Goal: Information Seeking & Learning: Learn about a topic

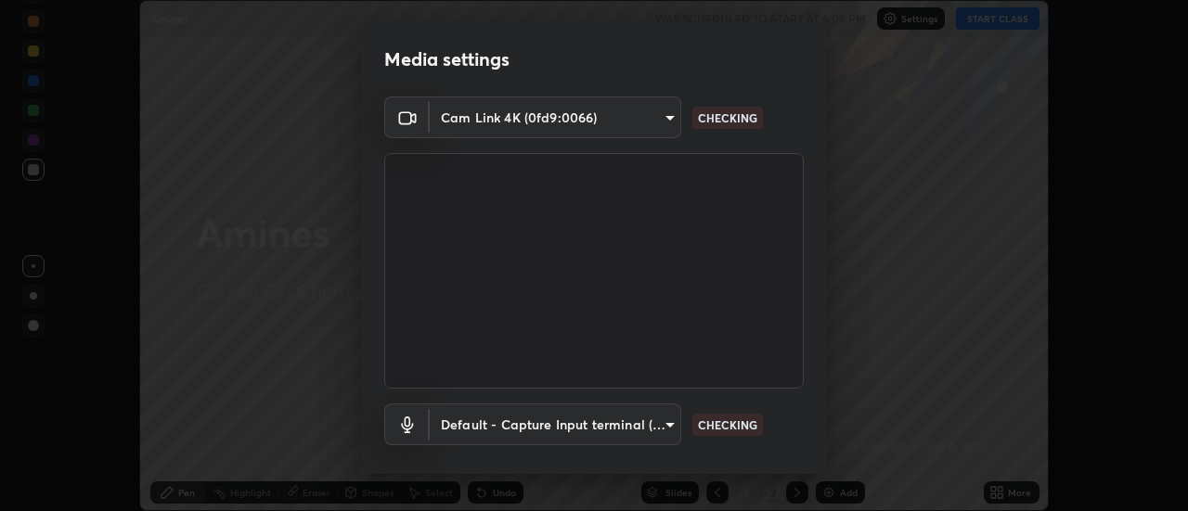
scroll to position [97, 0]
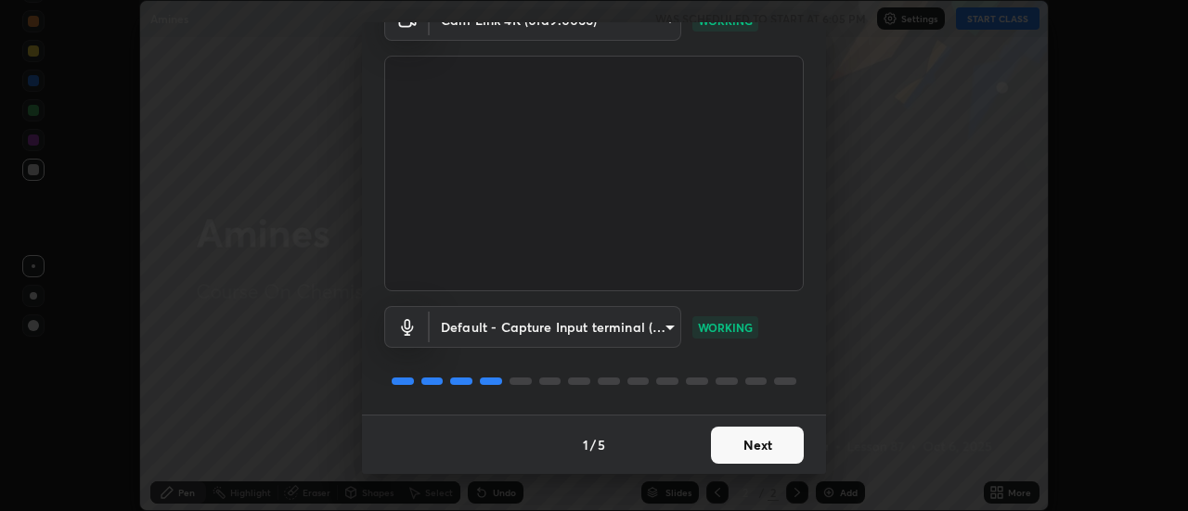
click at [761, 439] on button "Next" at bounding box center [757, 445] width 93 height 37
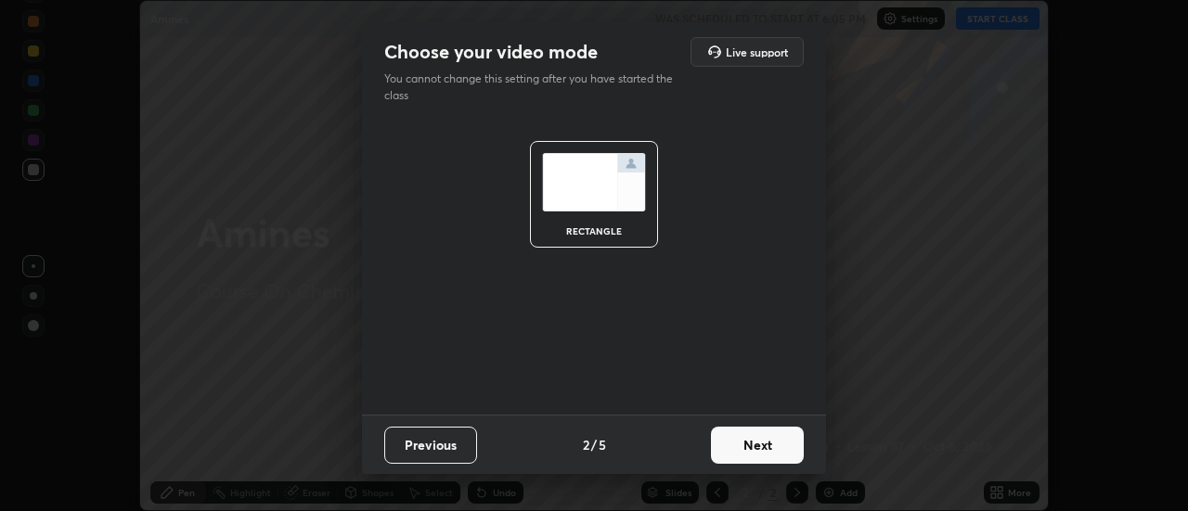
click at [755, 438] on button "Next" at bounding box center [757, 445] width 93 height 37
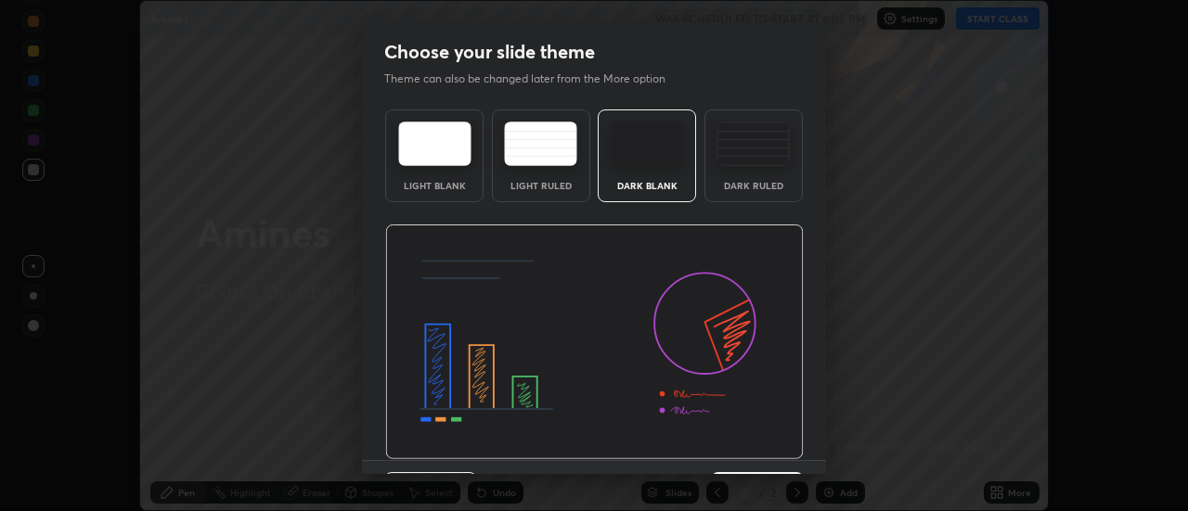
scroll to position [45, 0]
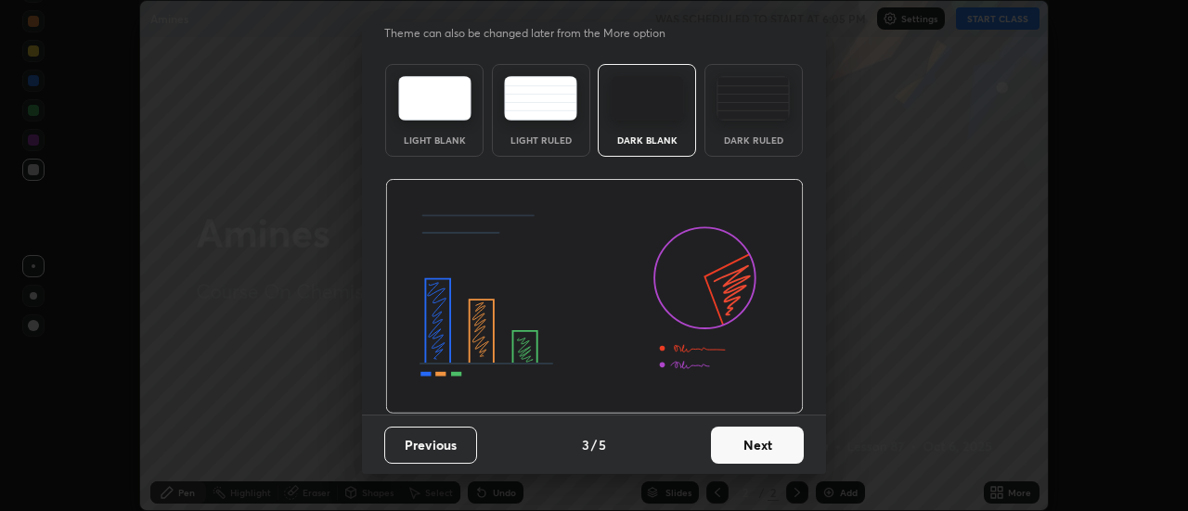
click at [740, 439] on button "Next" at bounding box center [757, 445] width 93 height 37
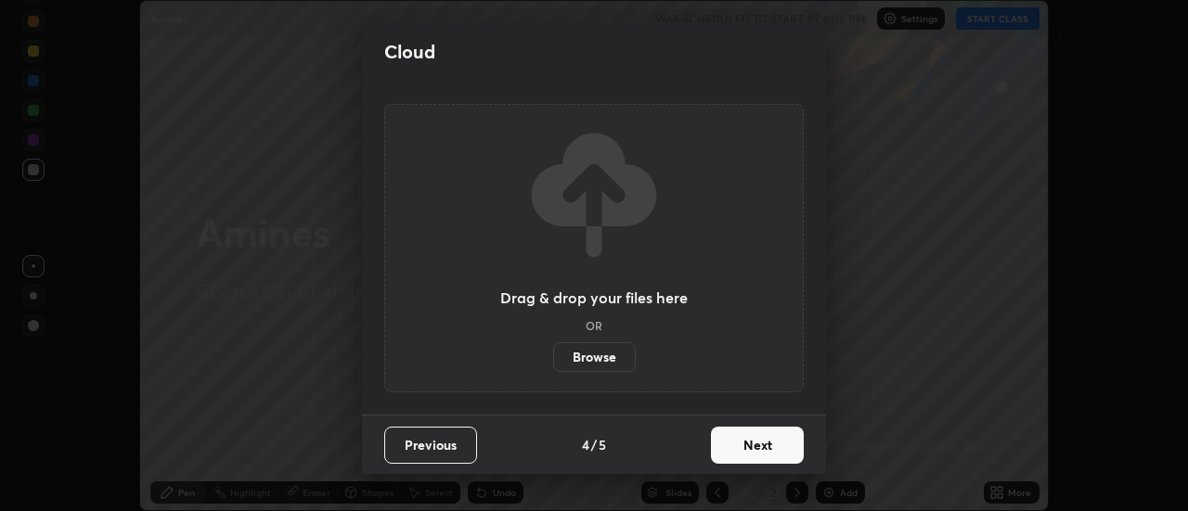
click at [753, 434] on button "Next" at bounding box center [757, 445] width 93 height 37
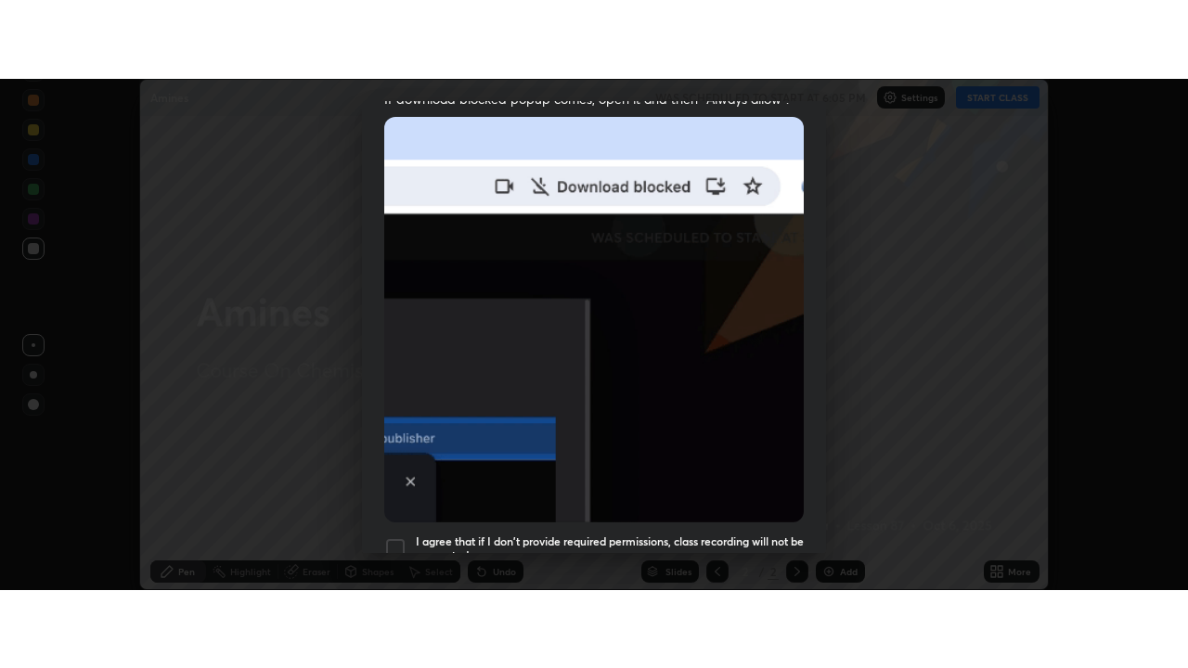
scroll to position [476, 0]
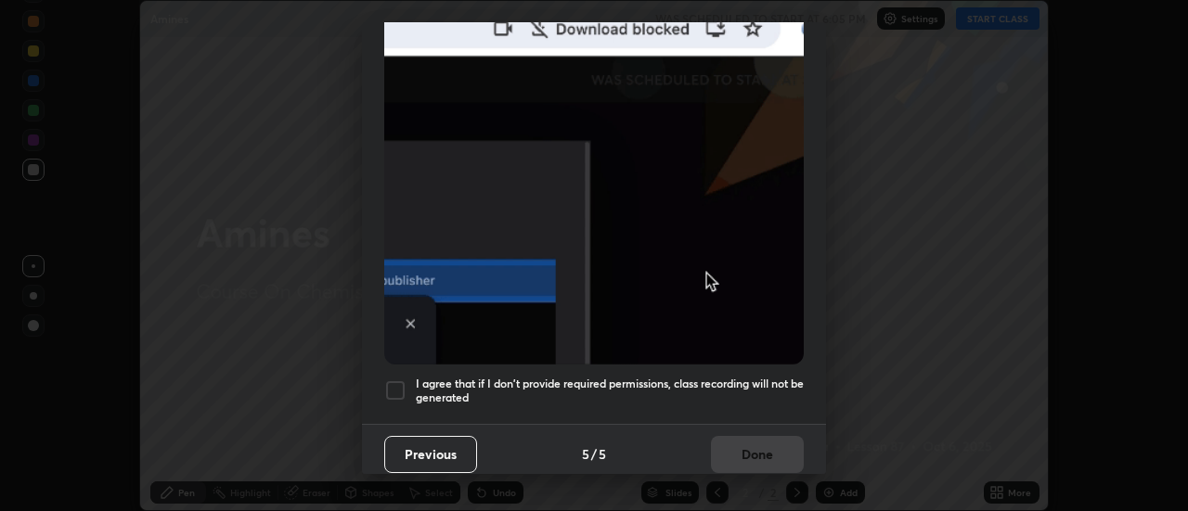
click at [397, 380] on div at bounding box center [395, 391] width 22 height 22
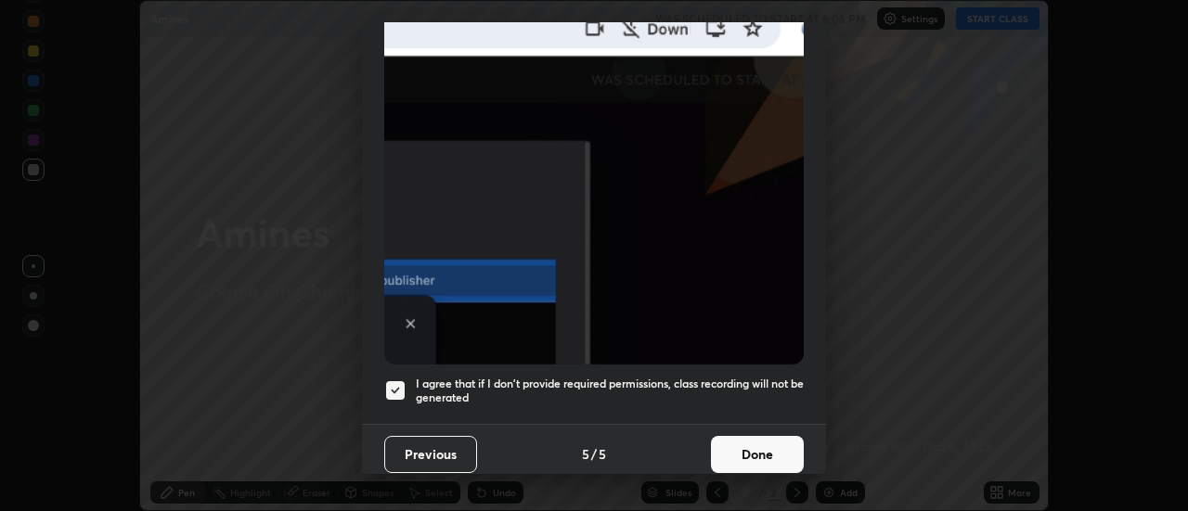
click at [760, 437] on button "Done" at bounding box center [757, 454] width 93 height 37
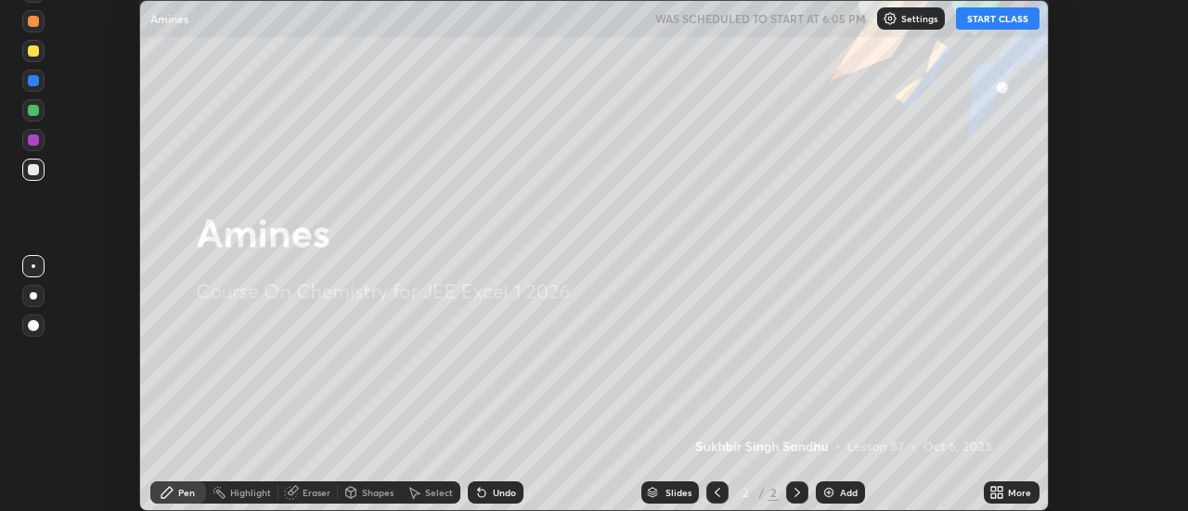
click at [844, 485] on div "Add" at bounding box center [840, 493] width 49 height 22
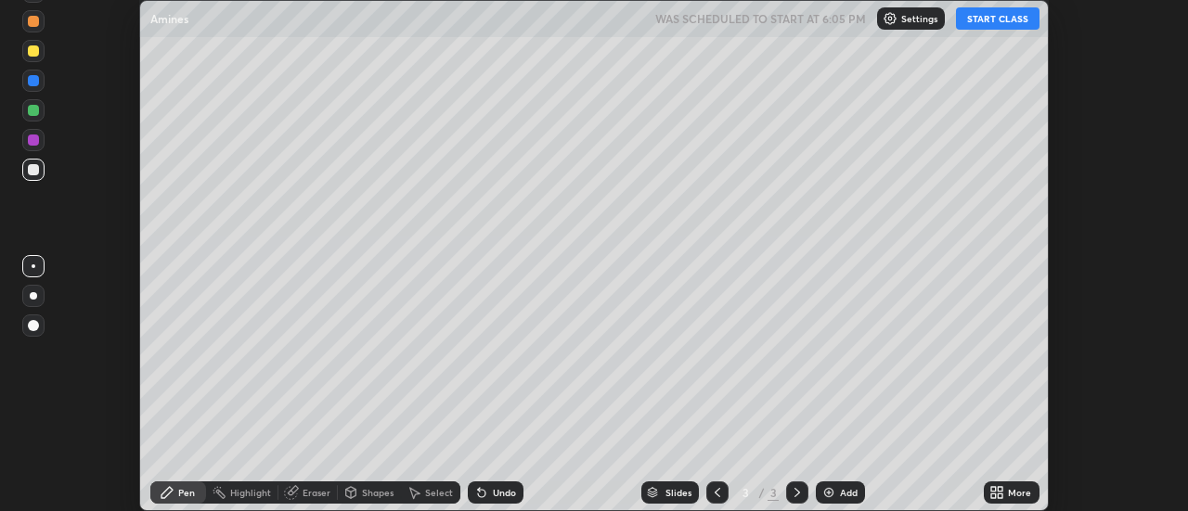
click at [992, 491] on icon at bounding box center [993, 489] width 5 height 5
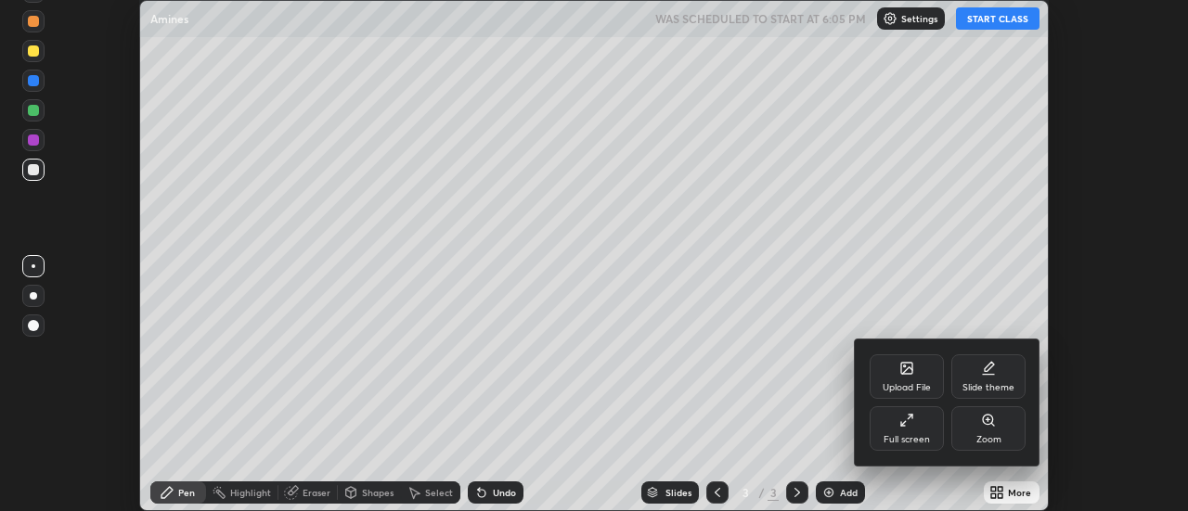
click at [915, 421] on div "Full screen" at bounding box center [906, 428] width 74 height 45
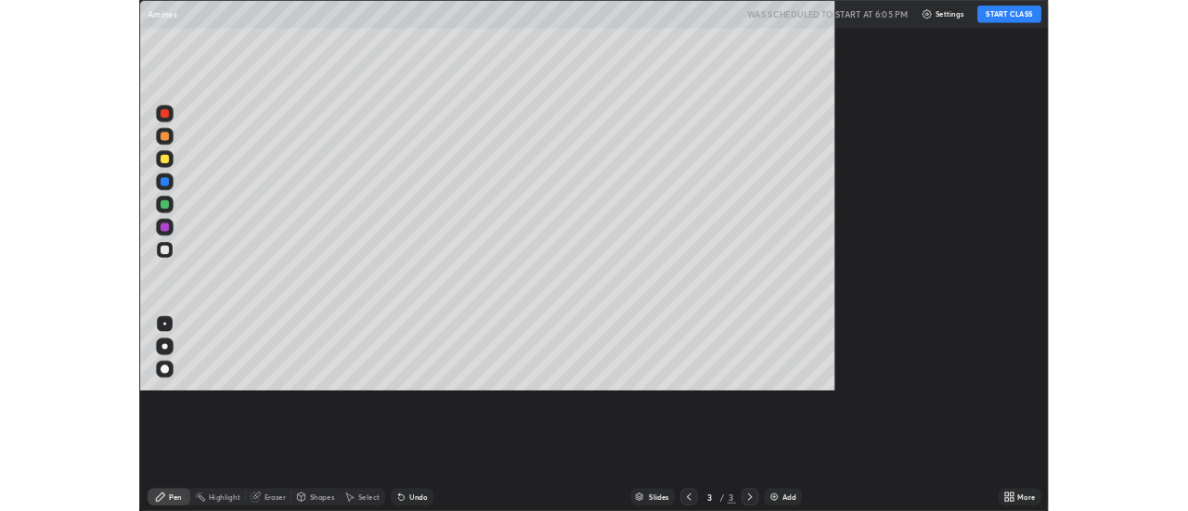
scroll to position [668, 1188]
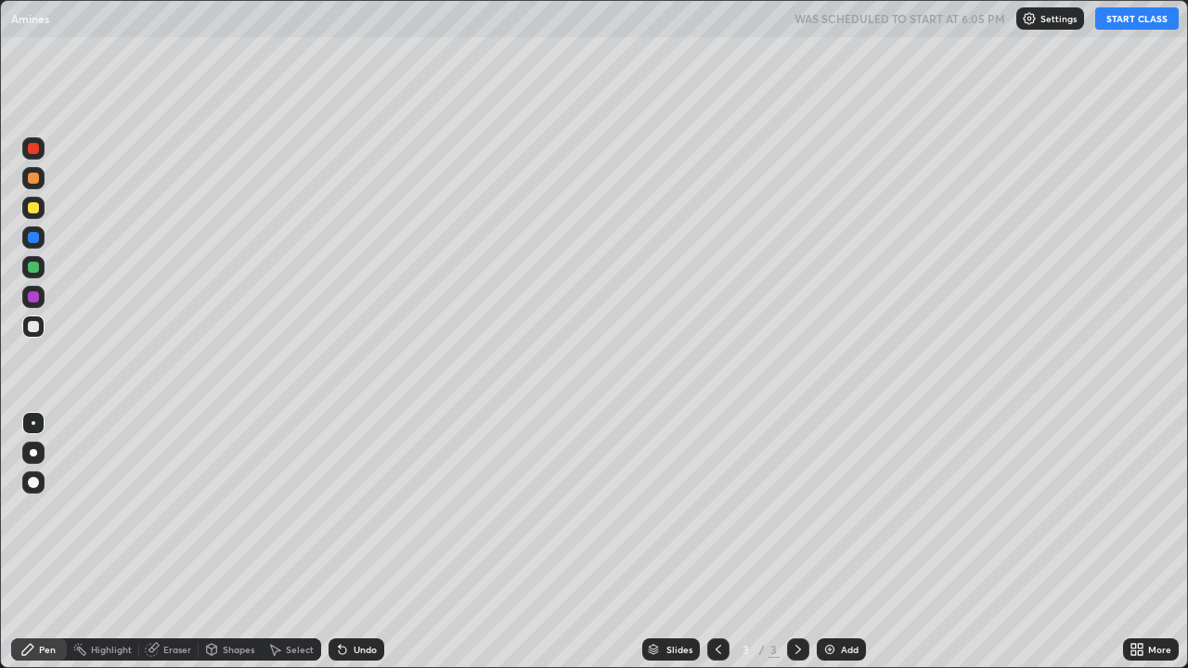
click at [1125, 22] on button "START CLASS" at bounding box center [1137, 18] width 84 height 22
click at [339, 510] on icon at bounding box center [340, 646] width 2 height 2
click at [361, 510] on div "Undo" at bounding box center [365, 649] width 23 height 9
click at [356, 510] on div "Undo" at bounding box center [365, 649] width 23 height 9
click at [360, 510] on div "Undo" at bounding box center [356, 649] width 56 height 22
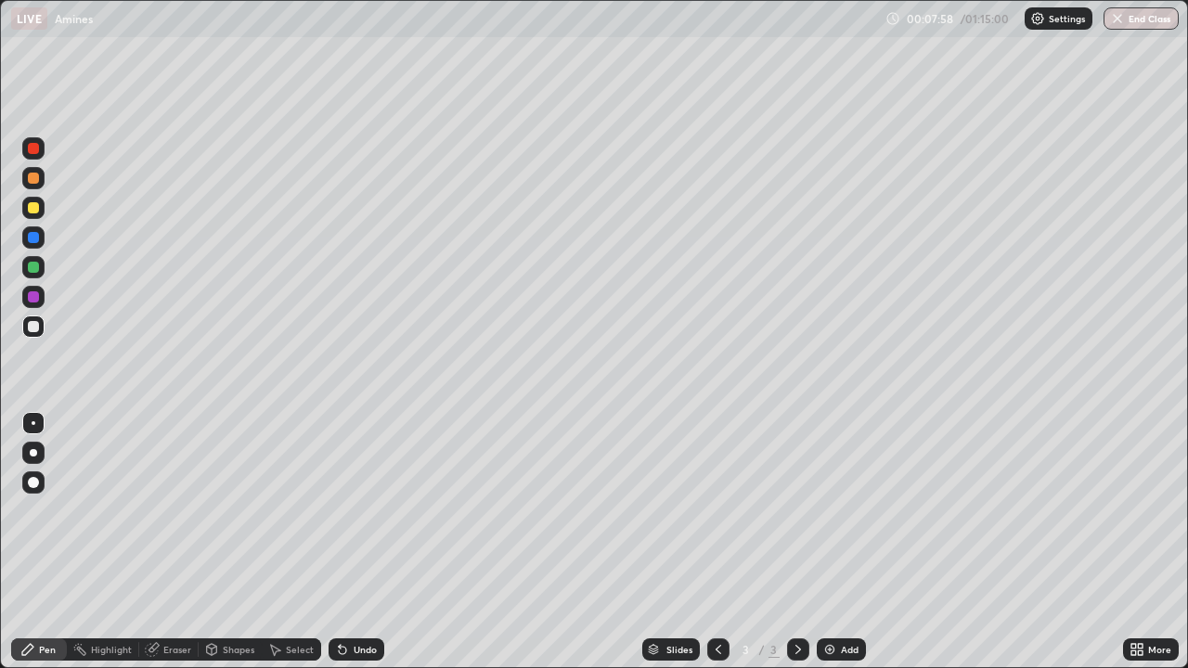
click at [824, 510] on img at bounding box center [829, 649] width 15 height 15
click at [347, 510] on div "Undo" at bounding box center [356, 649] width 56 height 22
click at [355, 510] on div "Undo" at bounding box center [365, 649] width 23 height 9
click at [367, 510] on div "Undo" at bounding box center [365, 649] width 23 height 9
click at [365, 510] on div "Undo" at bounding box center [365, 649] width 23 height 9
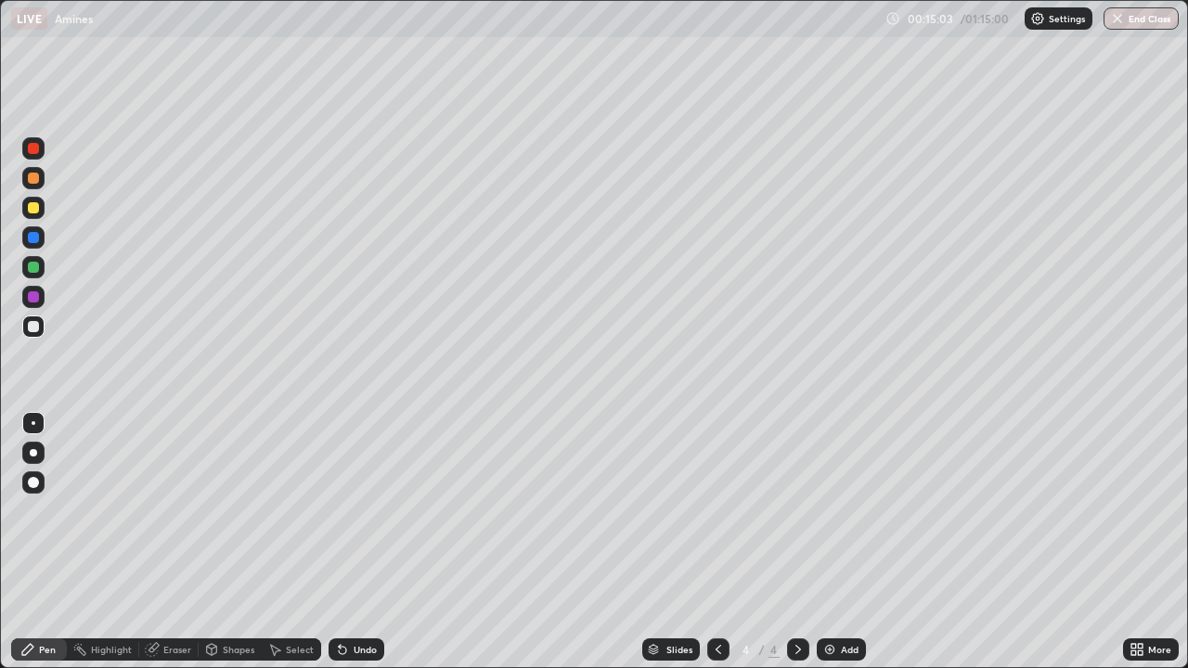
click at [825, 510] on img at bounding box center [829, 649] width 15 height 15
click at [830, 510] on img at bounding box center [829, 649] width 15 height 15
click at [831, 510] on img at bounding box center [829, 649] width 15 height 15
click at [827, 510] on img at bounding box center [829, 649] width 15 height 15
click at [833, 510] on img at bounding box center [829, 649] width 15 height 15
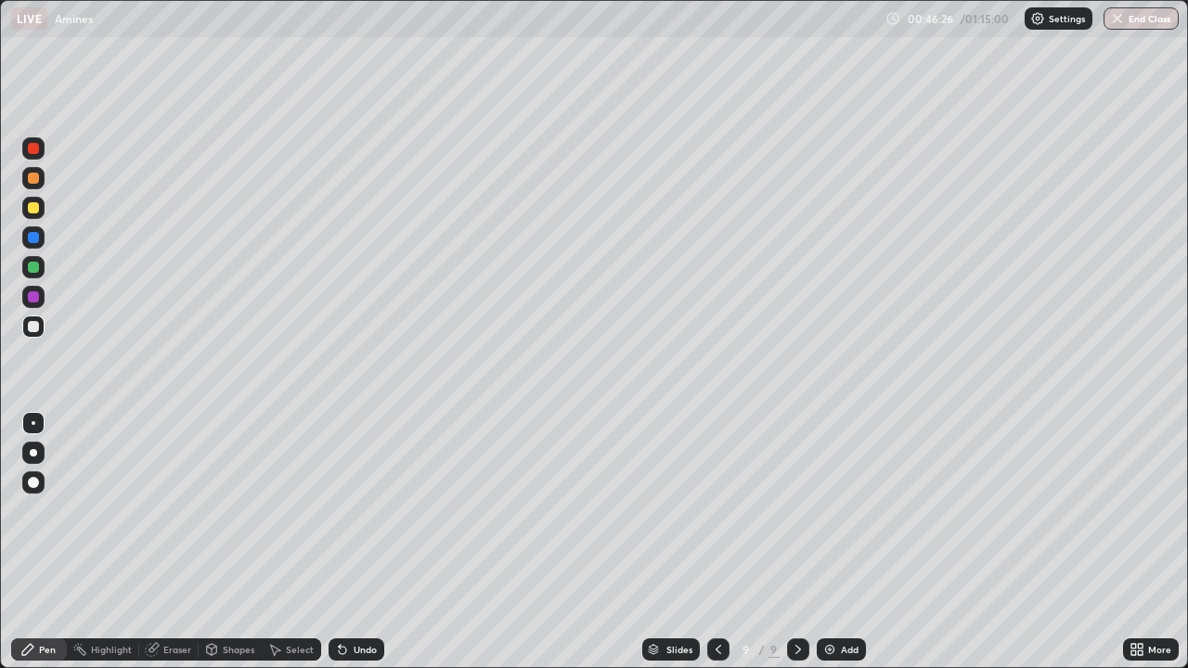
click at [828, 510] on img at bounding box center [829, 649] width 15 height 15
click at [349, 510] on div "Undo" at bounding box center [356, 649] width 56 height 22
click at [340, 510] on icon at bounding box center [342, 650] width 7 height 7
click at [826, 510] on img at bounding box center [829, 649] width 15 height 15
click at [346, 510] on icon at bounding box center [342, 649] width 15 height 15
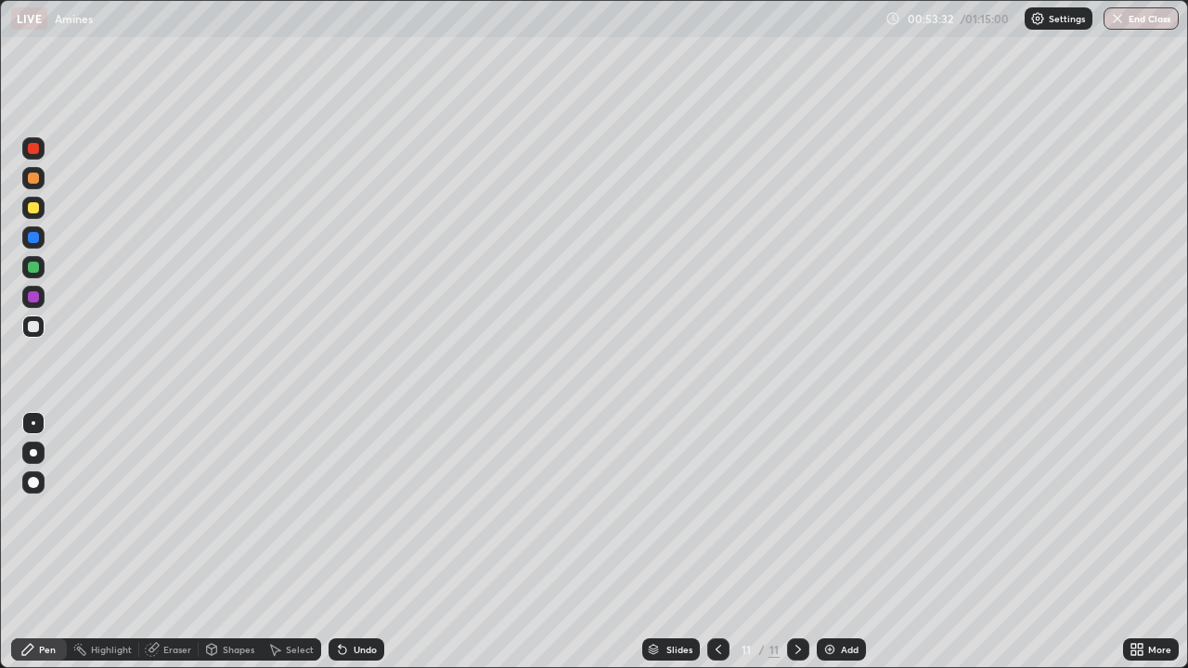
click at [346, 510] on icon at bounding box center [342, 649] width 15 height 15
click at [367, 510] on div "Undo" at bounding box center [365, 649] width 23 height 9
click at [826, 510] on img at bounding box center [829, 649] width 15 height 15
click at [830, 510] on img at bounding box center [829, 649] width 15 height 15
click at [824, 510] on img at bounding box center [829, 649] width 15 height 15
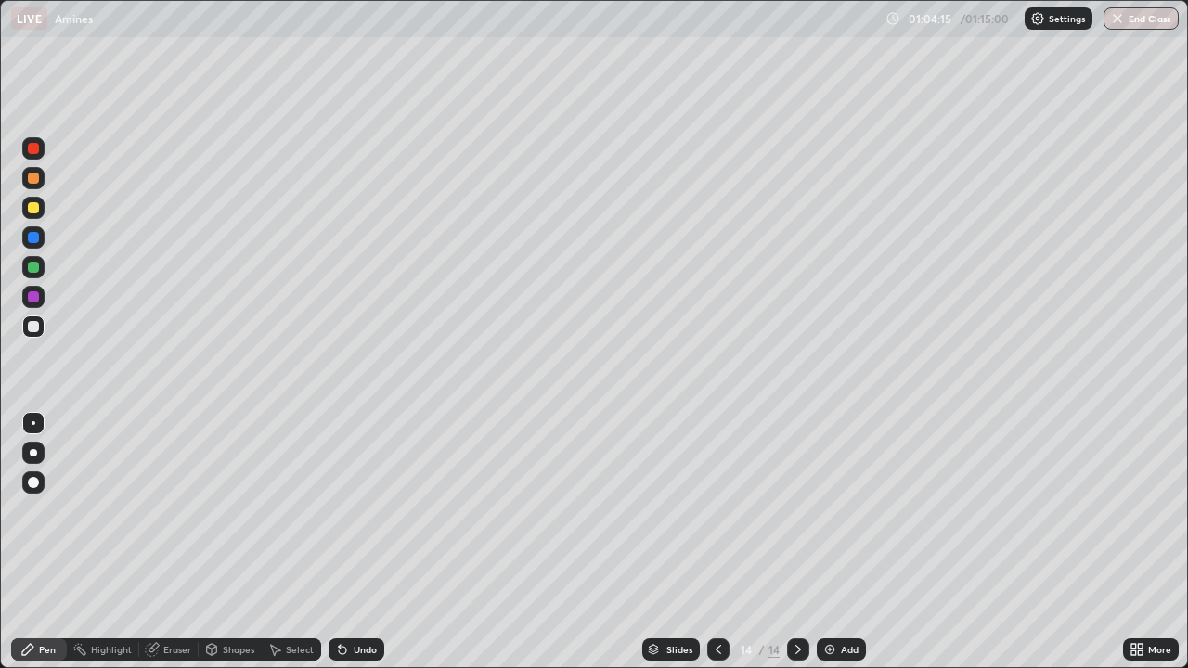
click at [818, 510] on div "Add" at bounding box center [841, 649] width 49 height 22
click at [33, 210] on div at bounding box center [33, 207] width 11 height 11
click at [40, 331] on div at bounding box center [33, 327] width 22 height 22
click at [827, 510] on img at bounding box center [829, 649] width 15 height 15
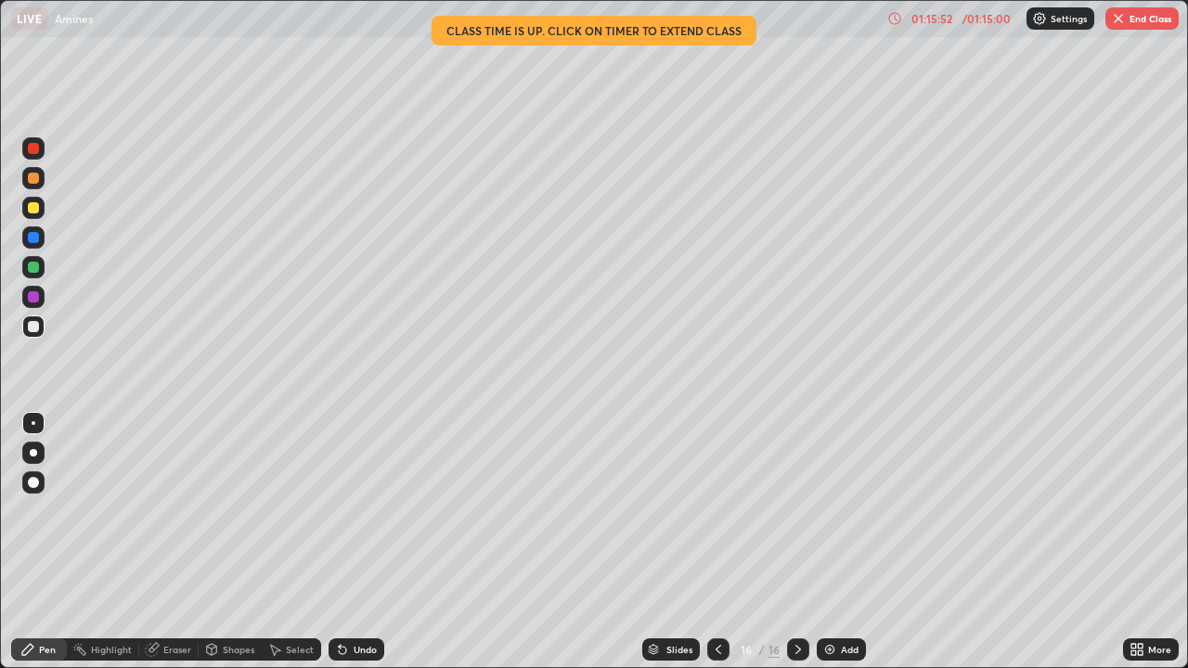
click at [1116, 18] on img "button" at bounding box center [1118, 18] width 15 height 15
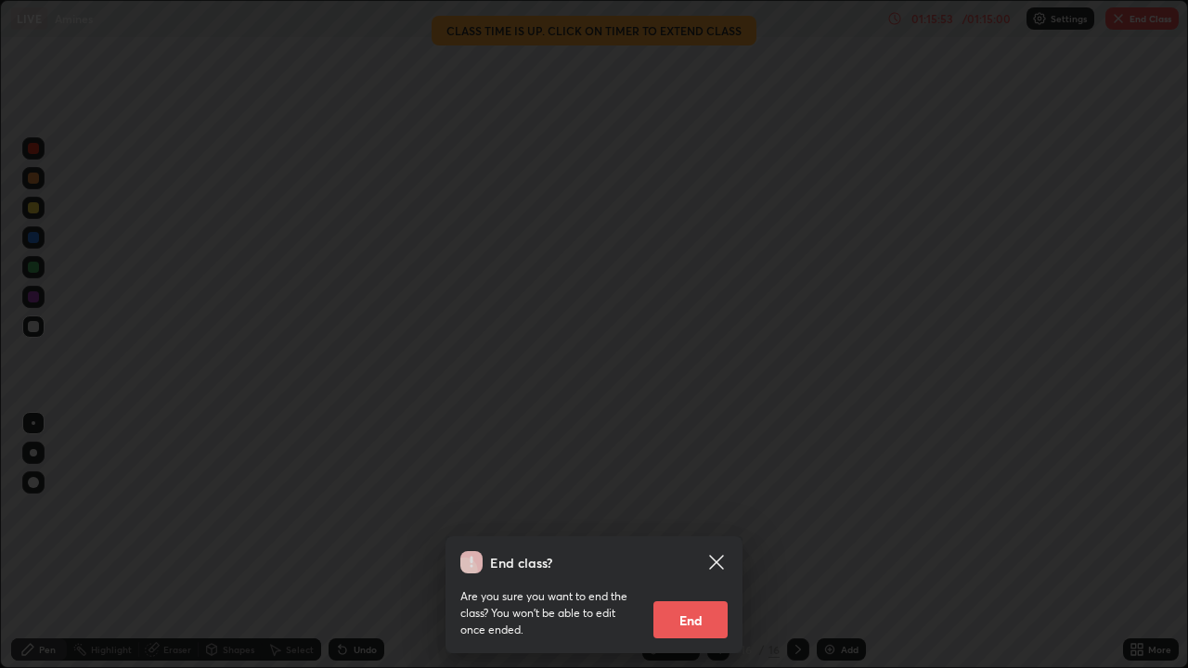
click at [684, 510] on button "End" at bounding box center [690, 619] width 74 height 37
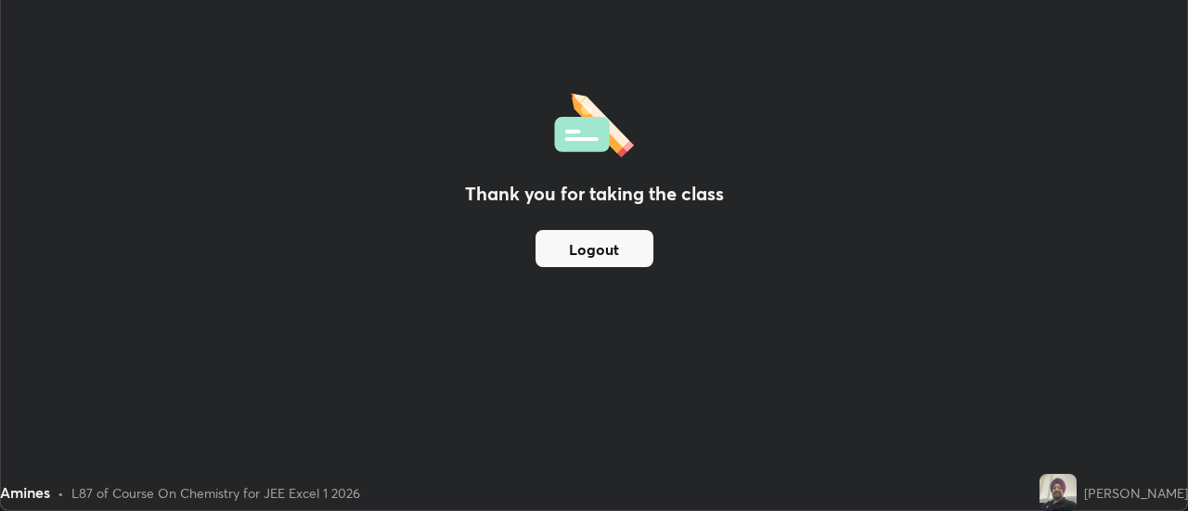
scroll to position [92284, 91607]
